Goal: Information Seeking & Learning: Learn about a topic

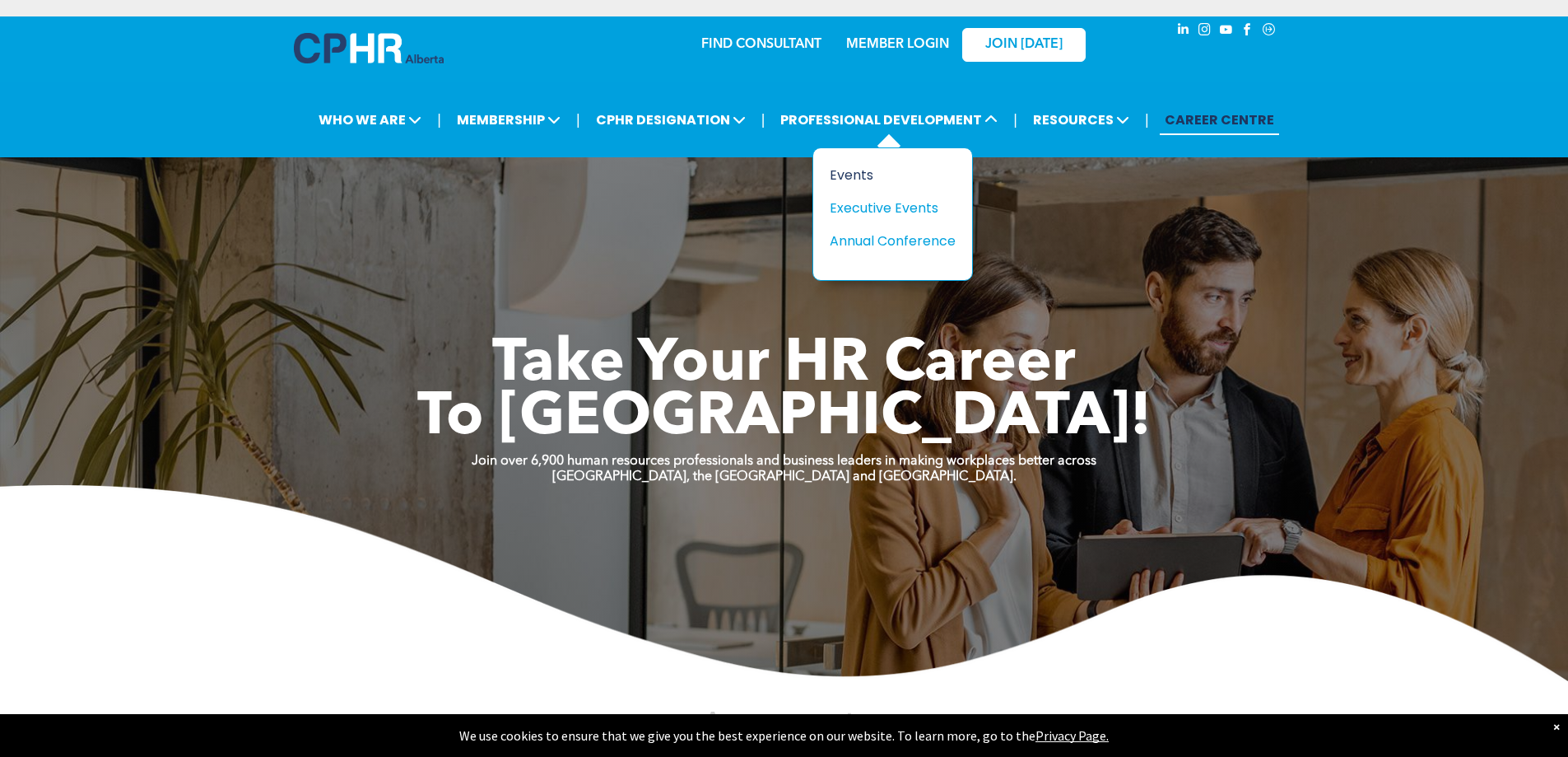
click at [858, 174] on div "Events" at bounding box center [886, 174] width 114 height 20
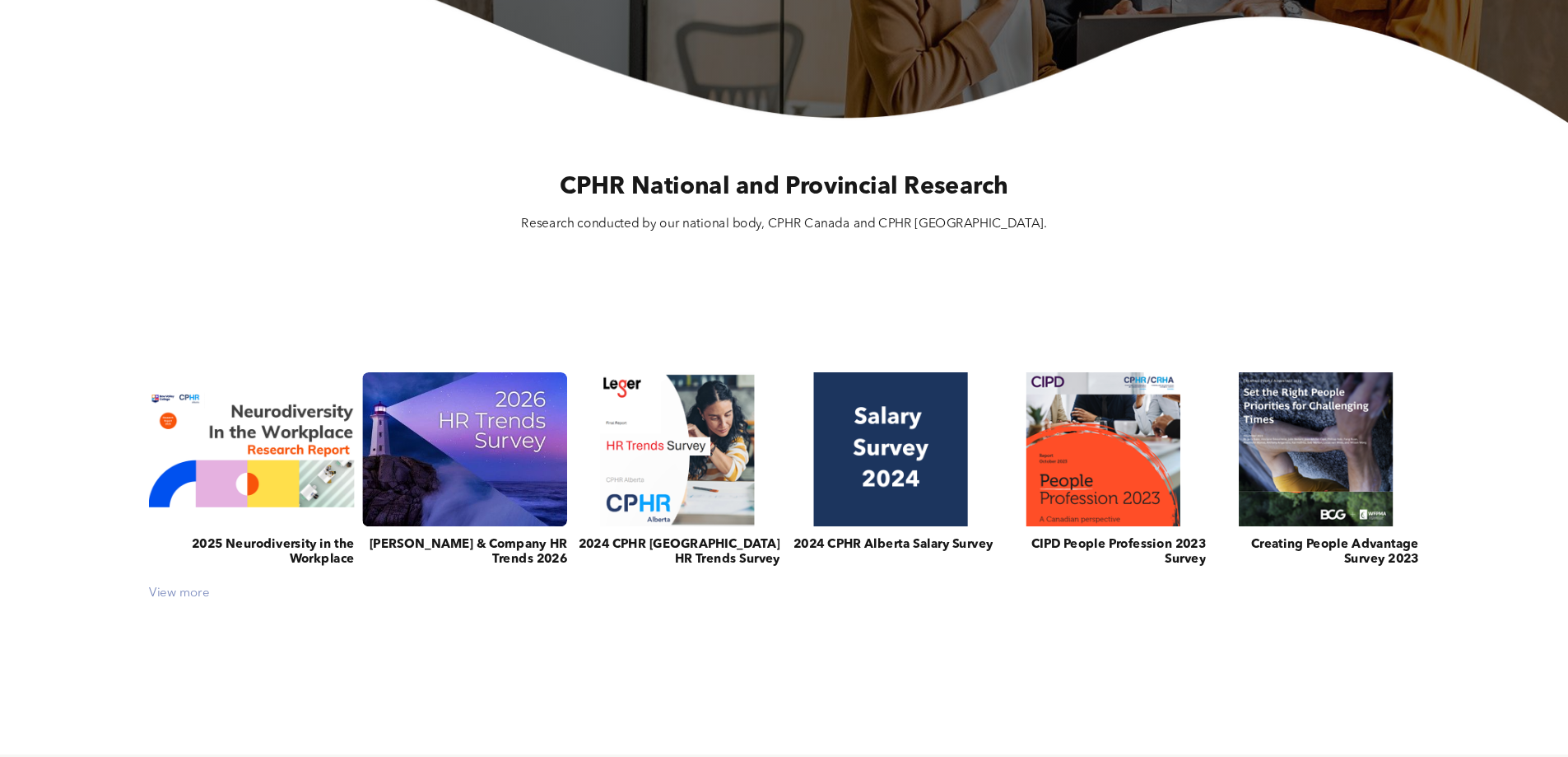
scroll to position [494, 0]
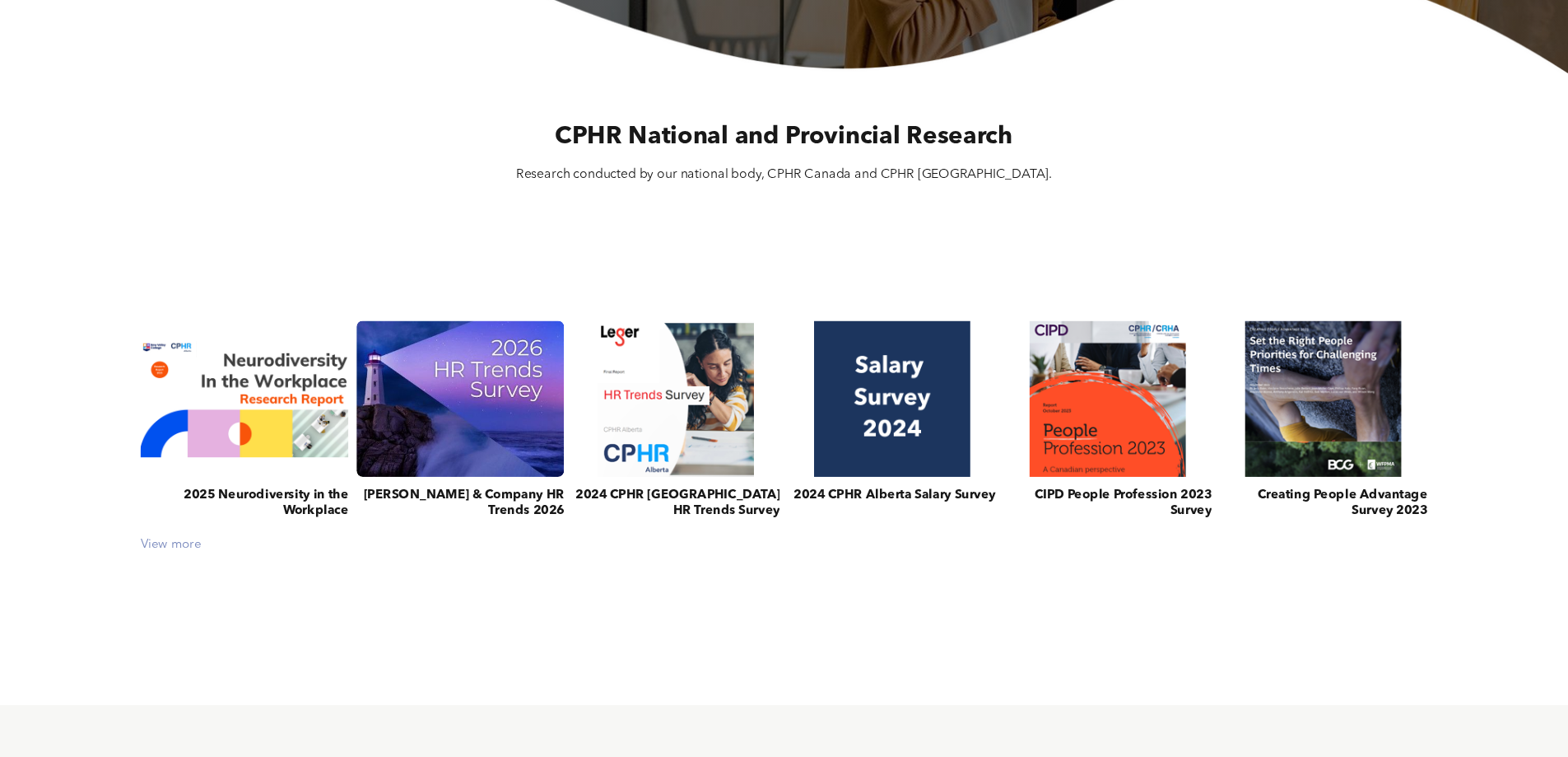
click at [167, 549] on div "View more" at bounding box center [783, 544] width 1303 height 15
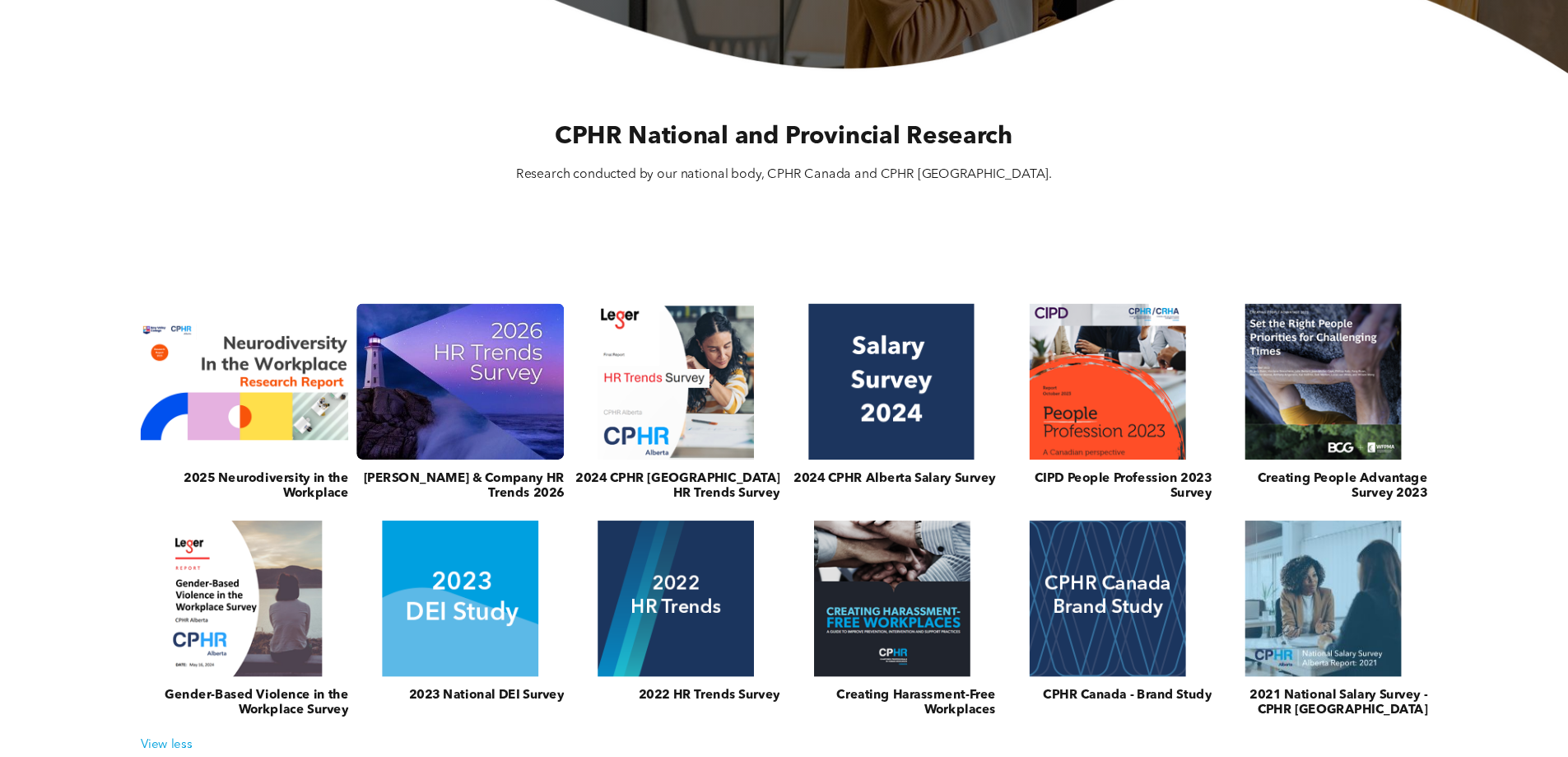
click at [909, 381] on link at bounding box center [892, 382] width 221 height 165
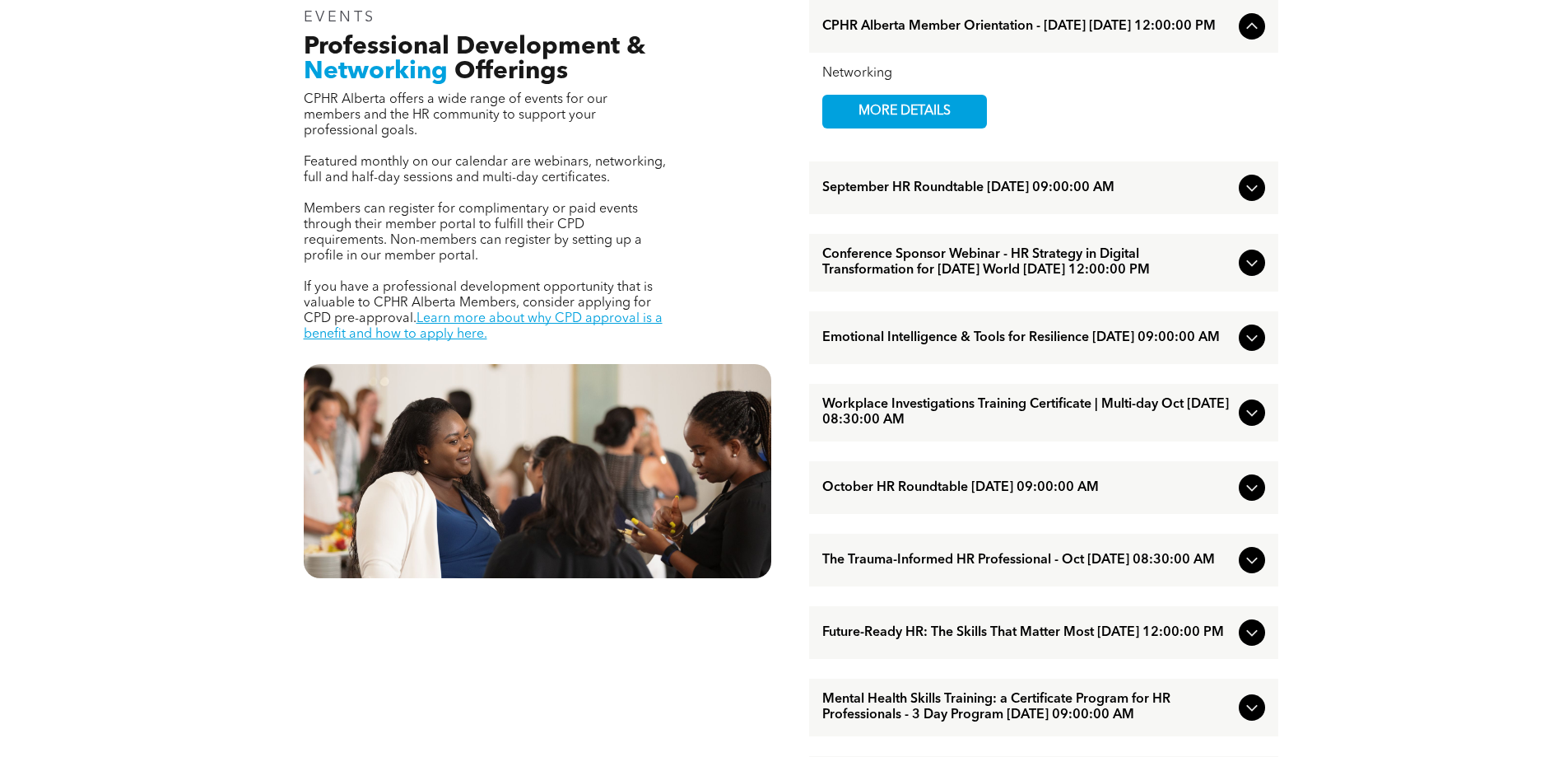
scroll to position [741, 0]
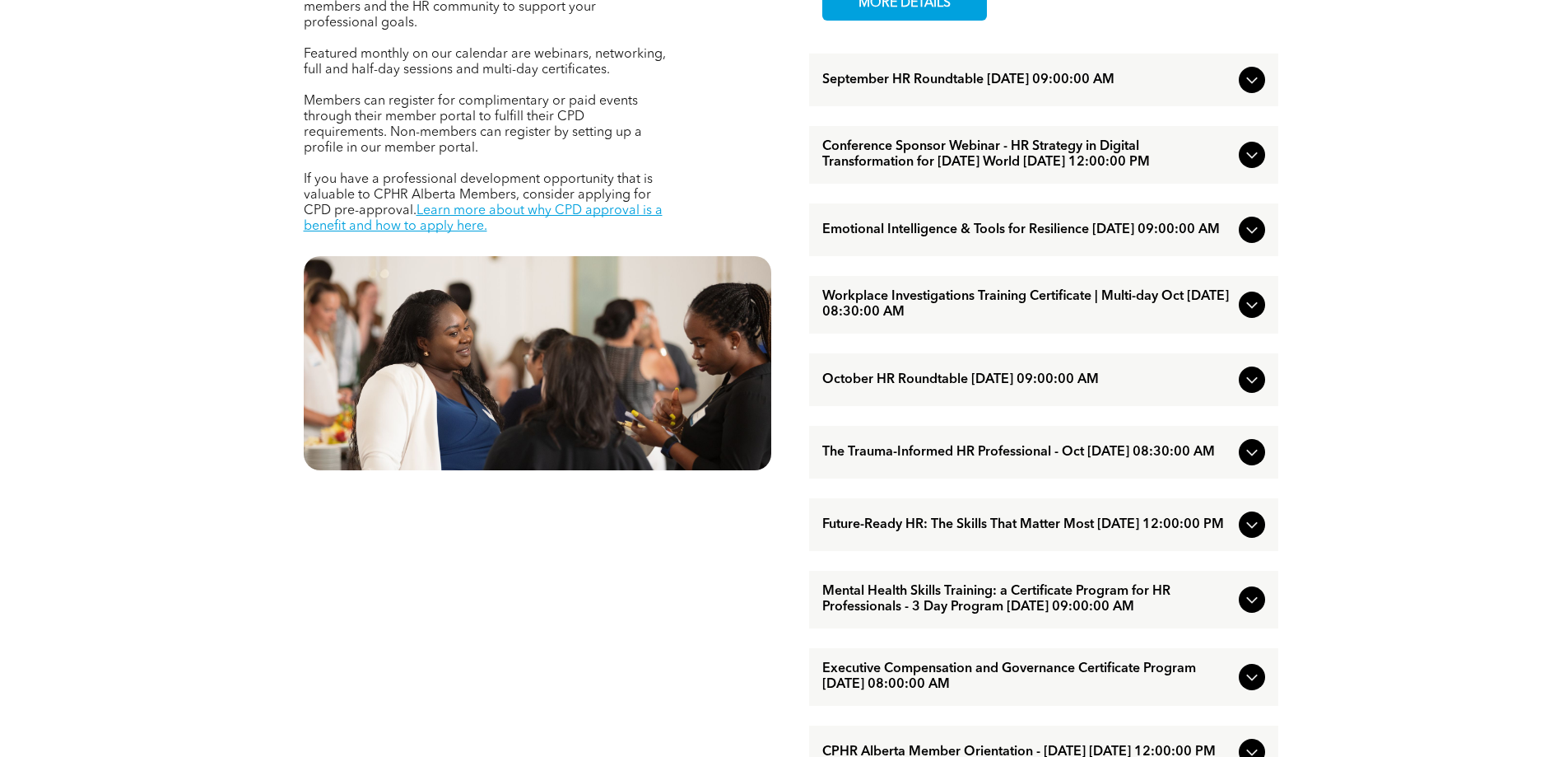
click at [1065, 238] on span "Emotional Intelligence & Tools for Resilience [DATE] 09:00:00 AM" at bounding box center [1027, 230] width 410 height 16
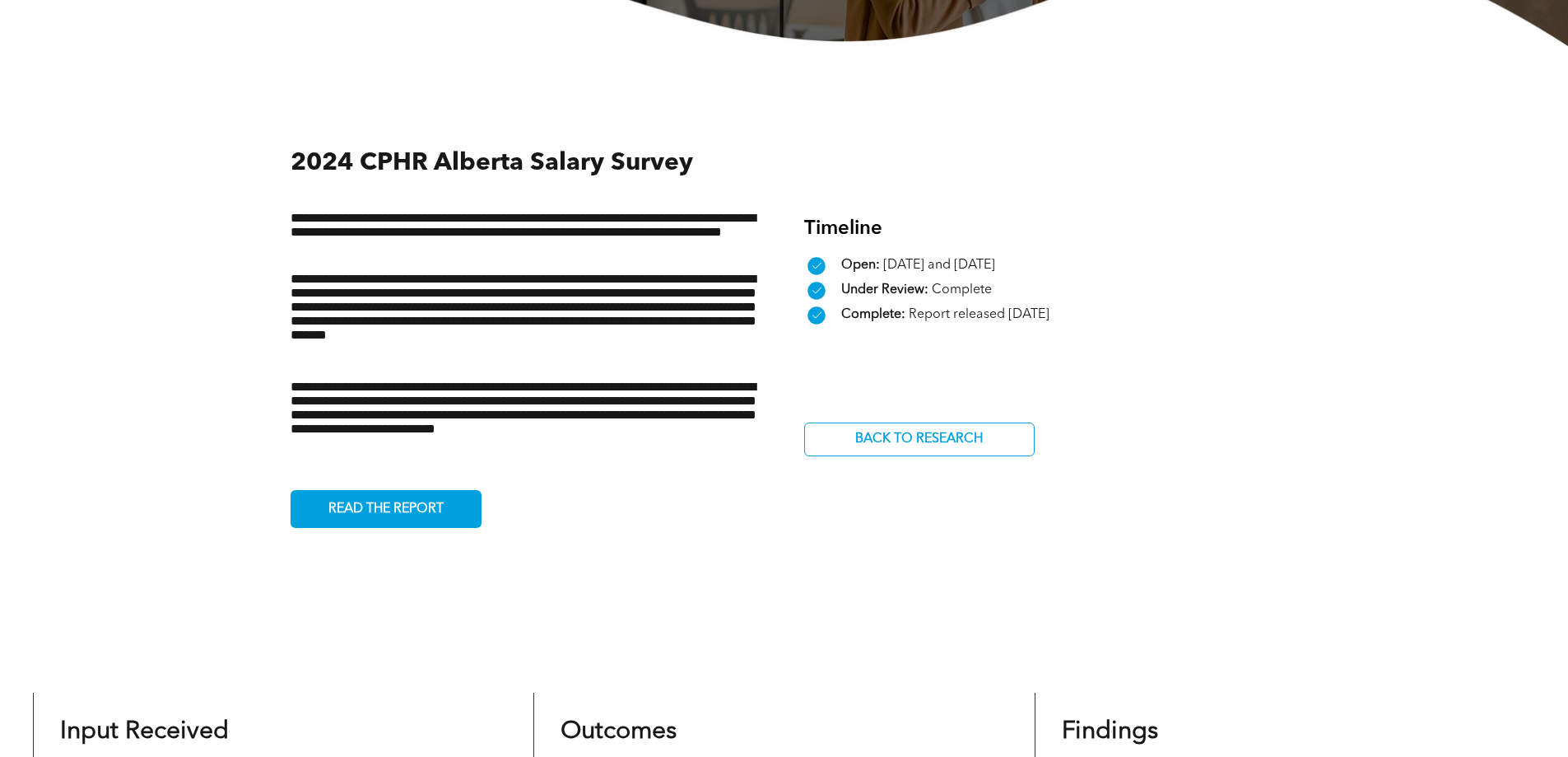
scroll to position [576, 0]
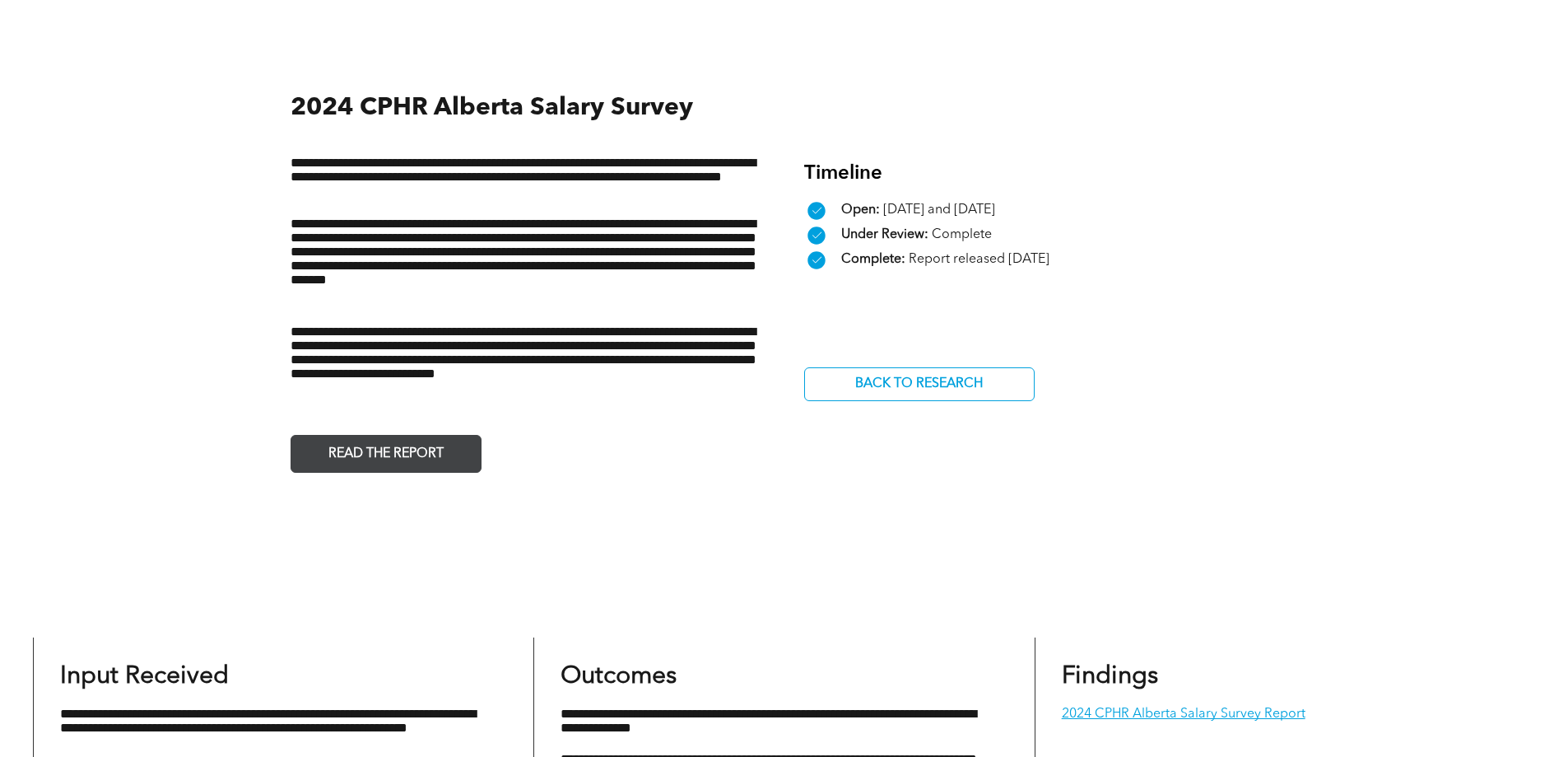
click at [386, 465] on span "READ THE REPORT" at bounding box center [386, 454] width 126 height 32
